Goal: Transaction & Acquisition: Purchase product/service

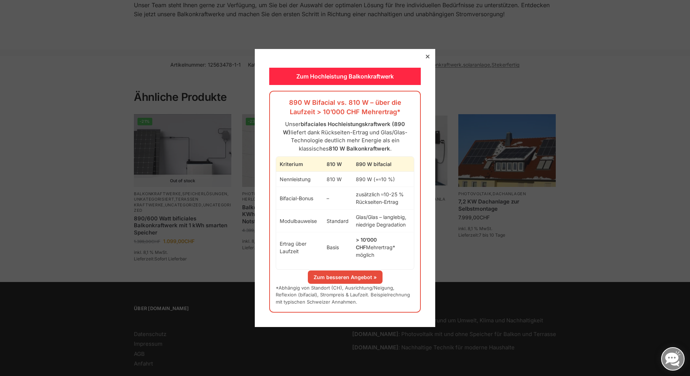
click at [342, 275] on link "Zum besseren Angebot »" at bounding box center [345, 277] width 75 height 13
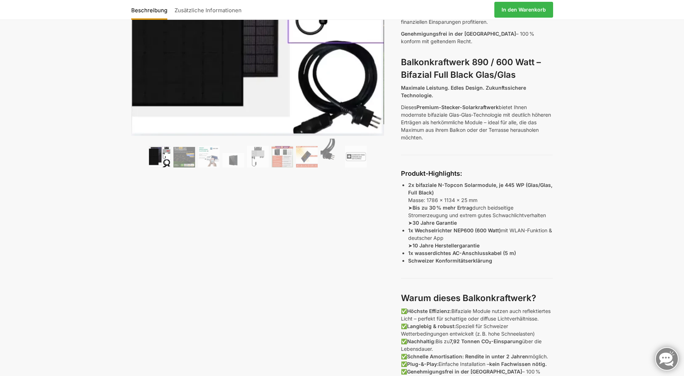
scroll to position [169, 0]
click at [179, 154] on img at bounding box center [184, 157] width 22 height 21
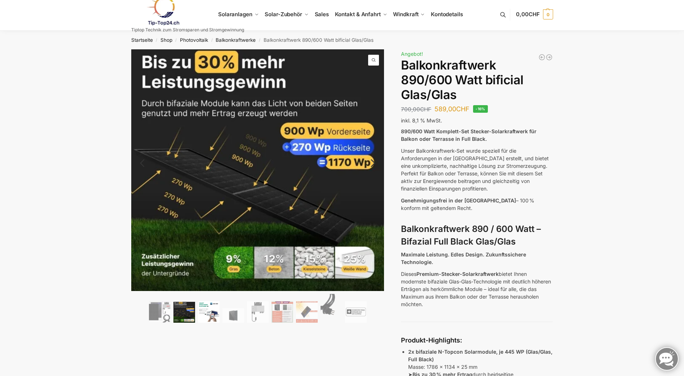
scroll to position [0, 0]
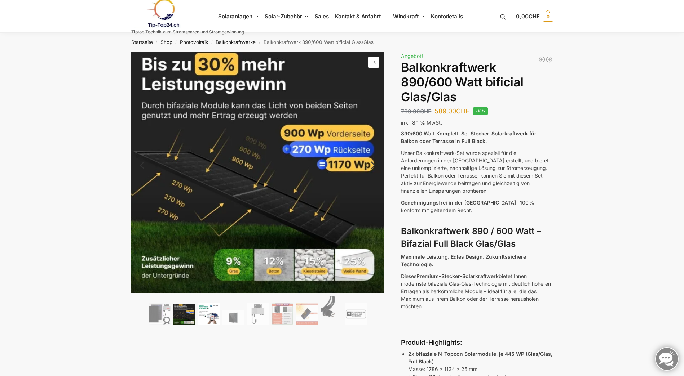
click at [212, 308] on img at bounding box center [209, 315] width 22 height 22
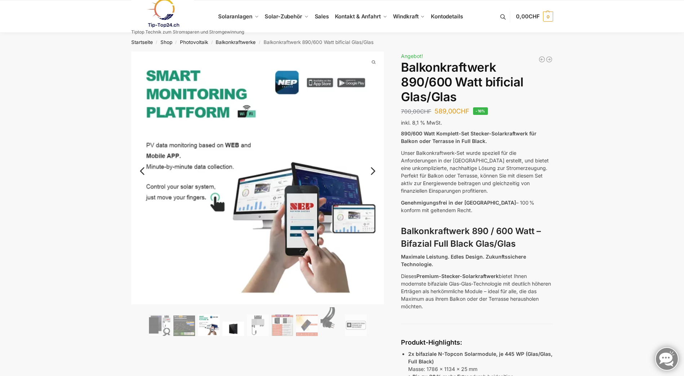
click at [232, 326] on img at bounding box center [234, 329] width 22 height 14
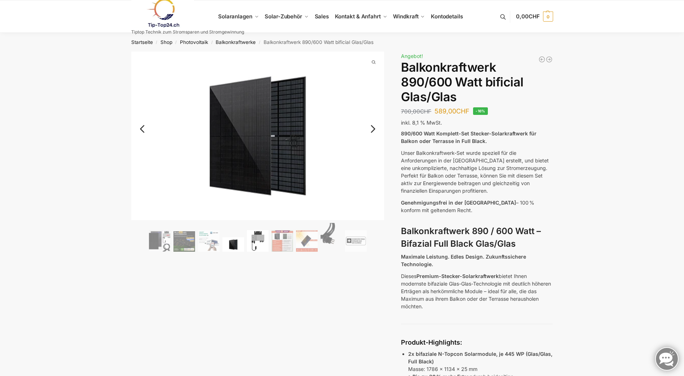
click at [258, 245] on img at bounding box center [258, 241] width 22 height 22
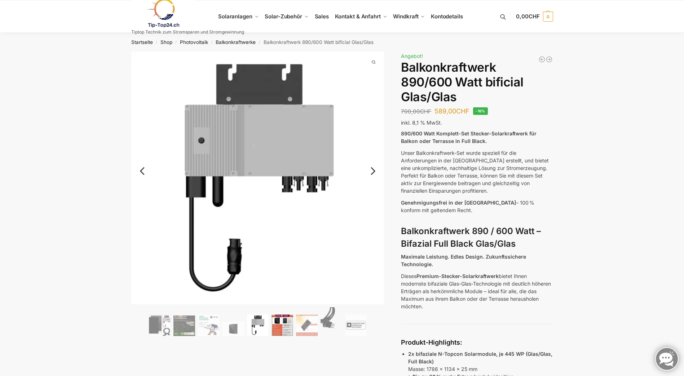
click at [278, 321] on img at bounding box center [283, 326] width 22 height 22
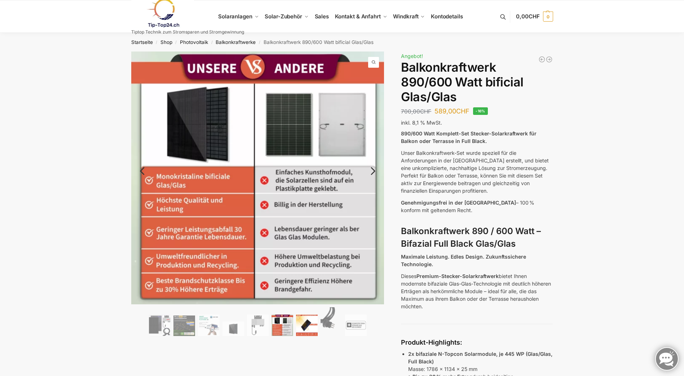
click at [311, 323] on img at bounding box center [307, 326] width 22 height 22
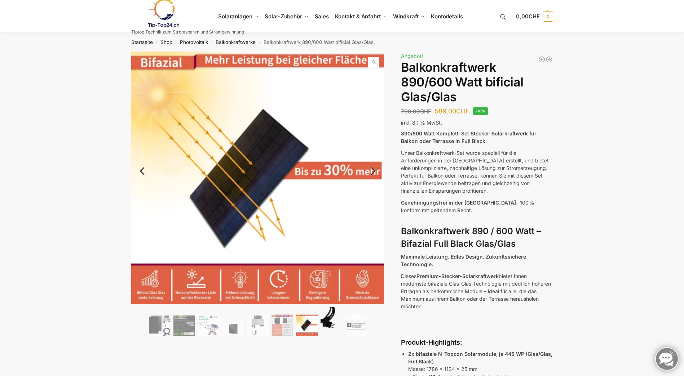
click at [328, 322] on img at bounding box center [332, 322] width 22 height 29
